Goal: Information Seeking & Learning: Learn about a topic

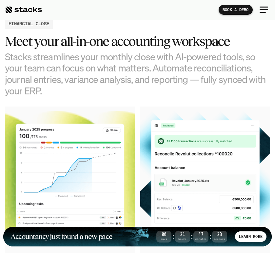
scroll to position [577, 0]
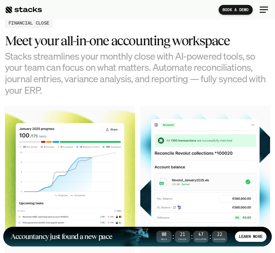
click at [204, 55] on h3 "Stacks streamlines your monthly close with AI-powered tools, so your team can f…" at bounding box center [137, 74] width 265 height 46
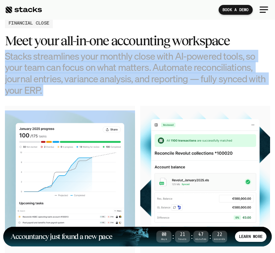
click at [204, 55] on h3 "Stacks streamlines your monthly close with AI-powered tools, so your team can f…" at bounding box center [137, 74] width 265 height 46
click at [205, 58] on h3 "Stacks streamlines your monthly close with AI-powered tools, so your team can f…" at bounding box center [137, 74] width 265 height 46
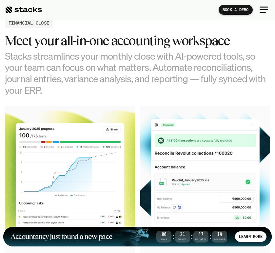
click at [205, 64] on h3 "Stacks streamlines your monthly close with AI-powered tools, so your team can f…" at bounding box center [137, 74] width 265 height 46
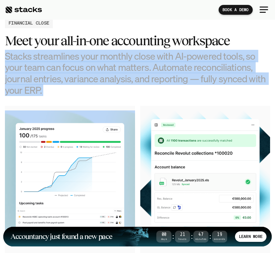
click at [205, 64] on h3 "Stacks streamlines your monthly close with AI-powered tools, so your team can f…" at bounding box center [137, 74] width 265 height 46
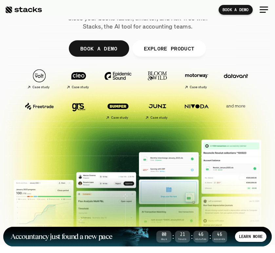
scroll to position [0, 0]
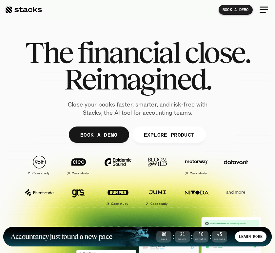
click at [269, 6] on div at bounding box center [264, 10] width 16 height 16
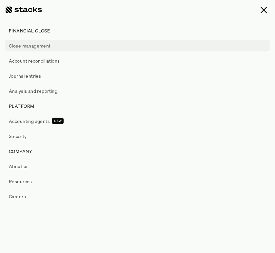
click at [43, 44] on p "Close management" at bounding box center [30, 45] width 42 height 7
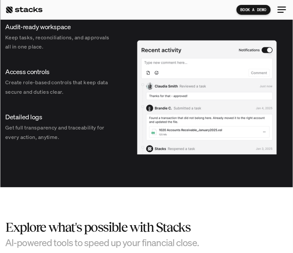
scroll to position [889, 0]
